Goal: Check status: Check status

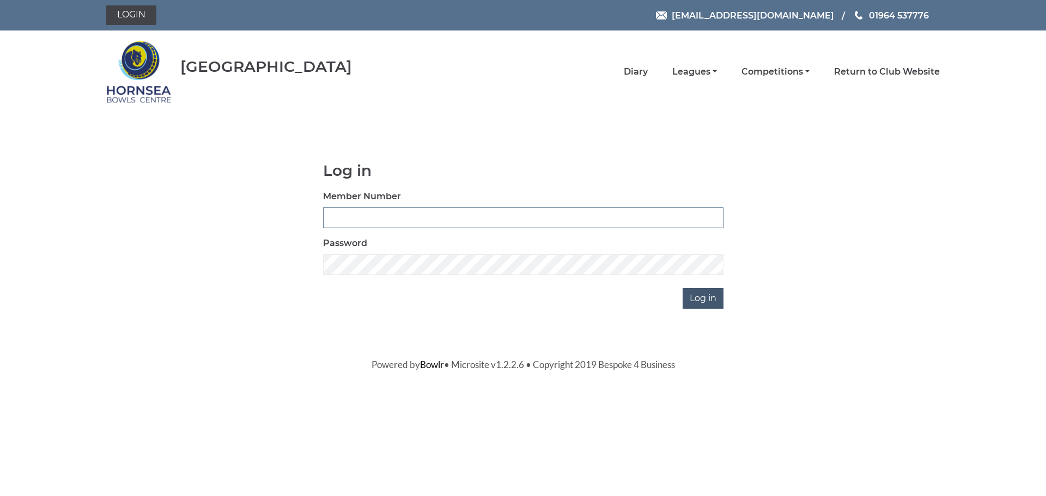
type input "0588"
click at [711, 297] on input "Log in" at bounding box center [702, 298] width 41 height 21
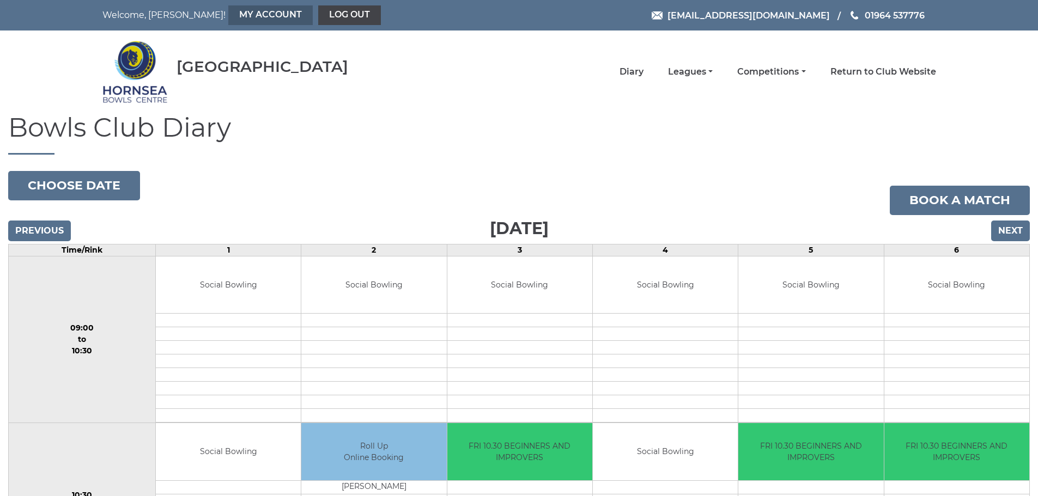
click at [233, 13] on link "My Account" at bounding box center [270, 15] width 84 height 20
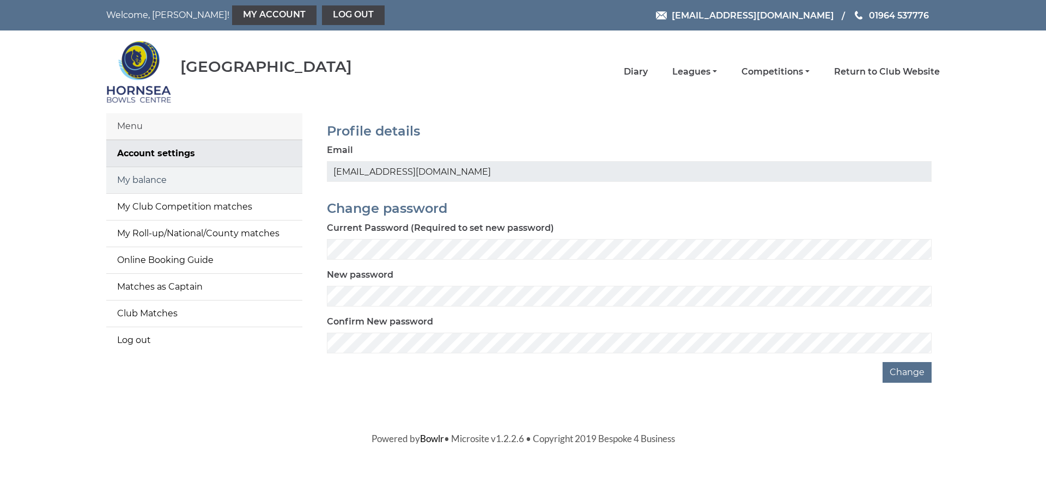
click at [154, 181] on link "My balance" at bounding box center [204, 180] width 196 height 26
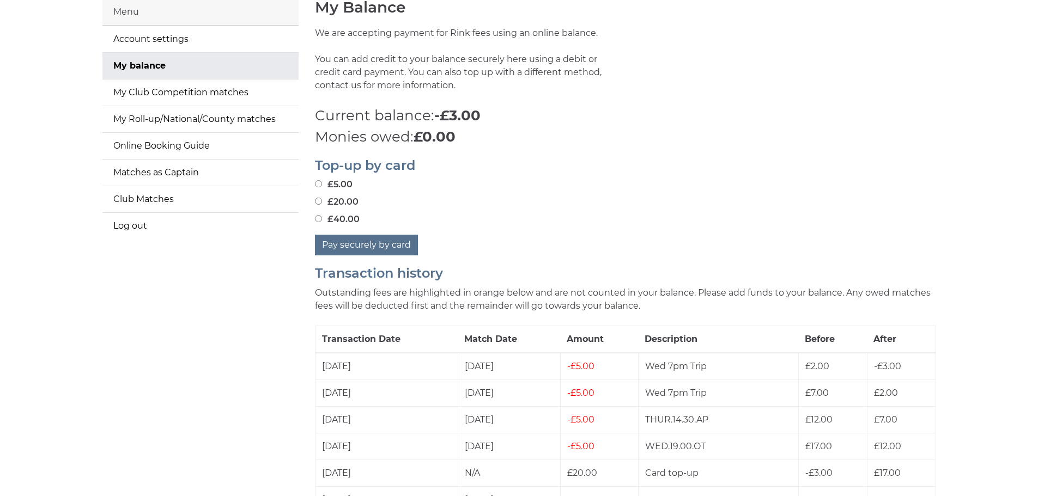
scroll to position [163, 0]
